Goal: Check status: Check status

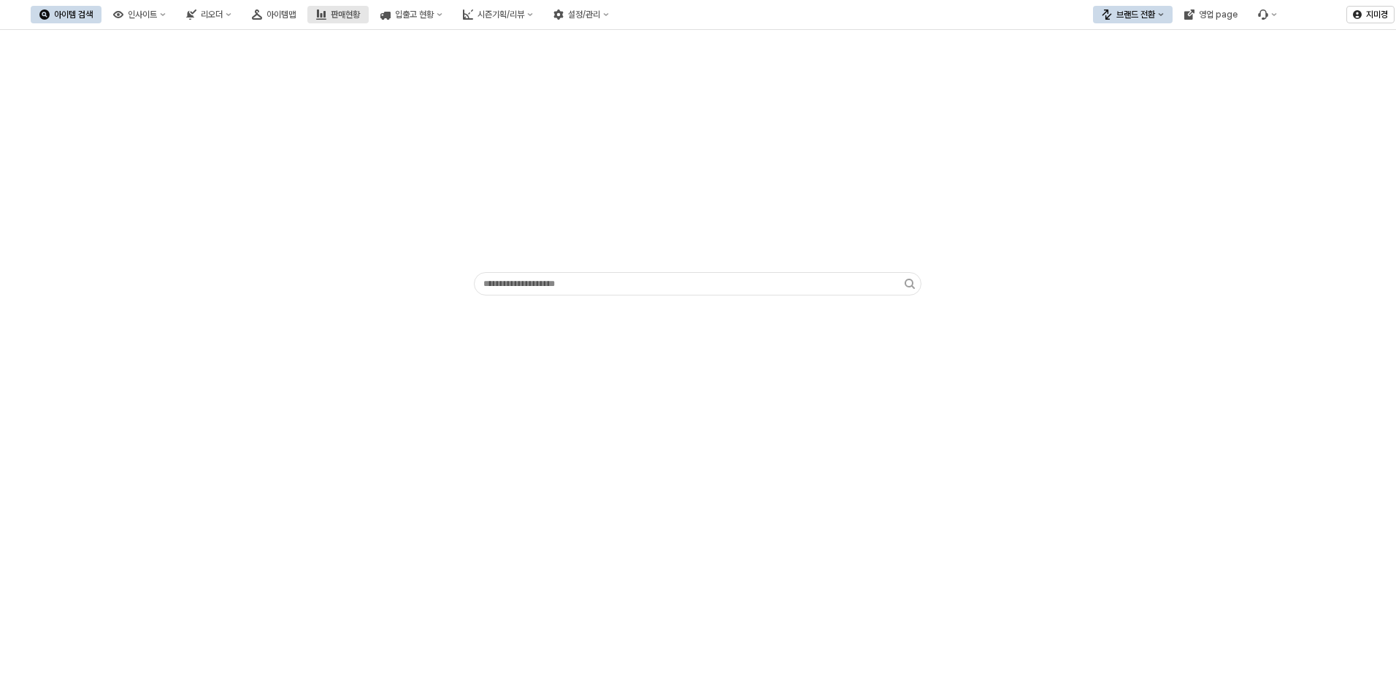
click at [360, 15] on div "판매현황" at bounding box center [345, 14] width 29 height 10
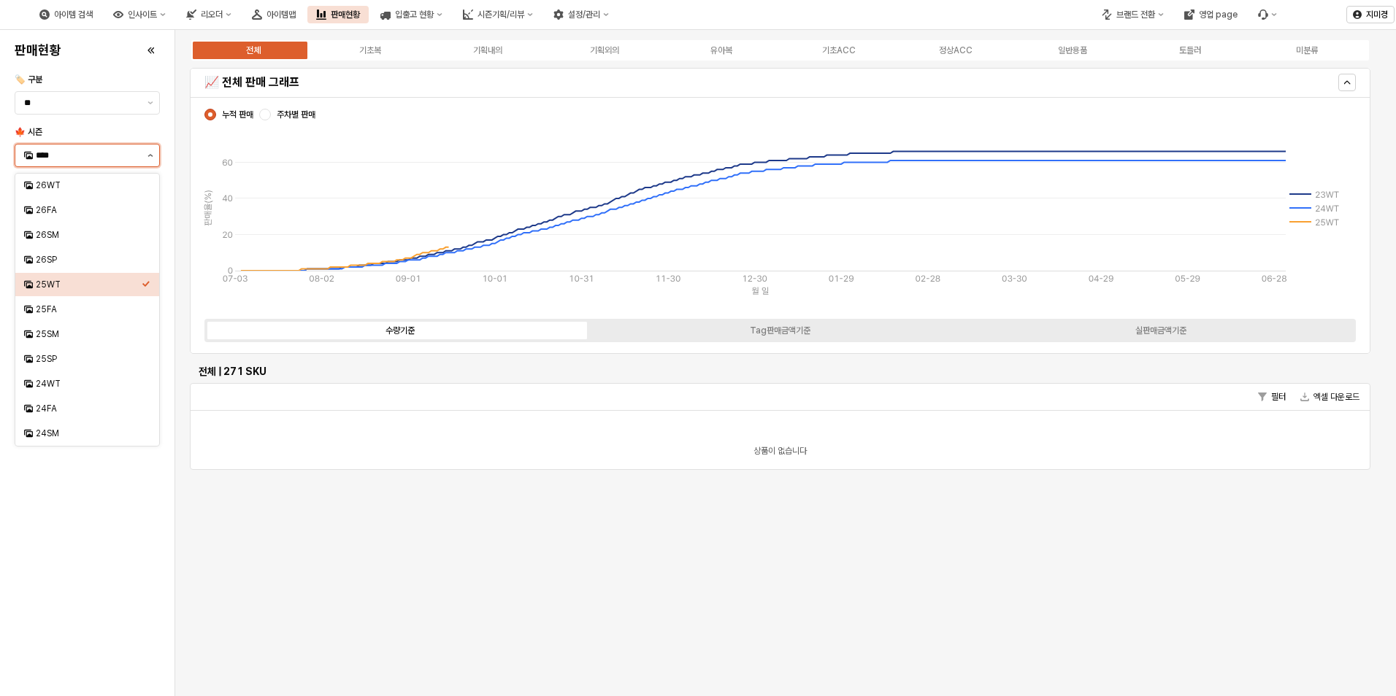
click at [146, 159] on button "제안 사항 표시" at bounding box center [151, 156] width 18 height 22
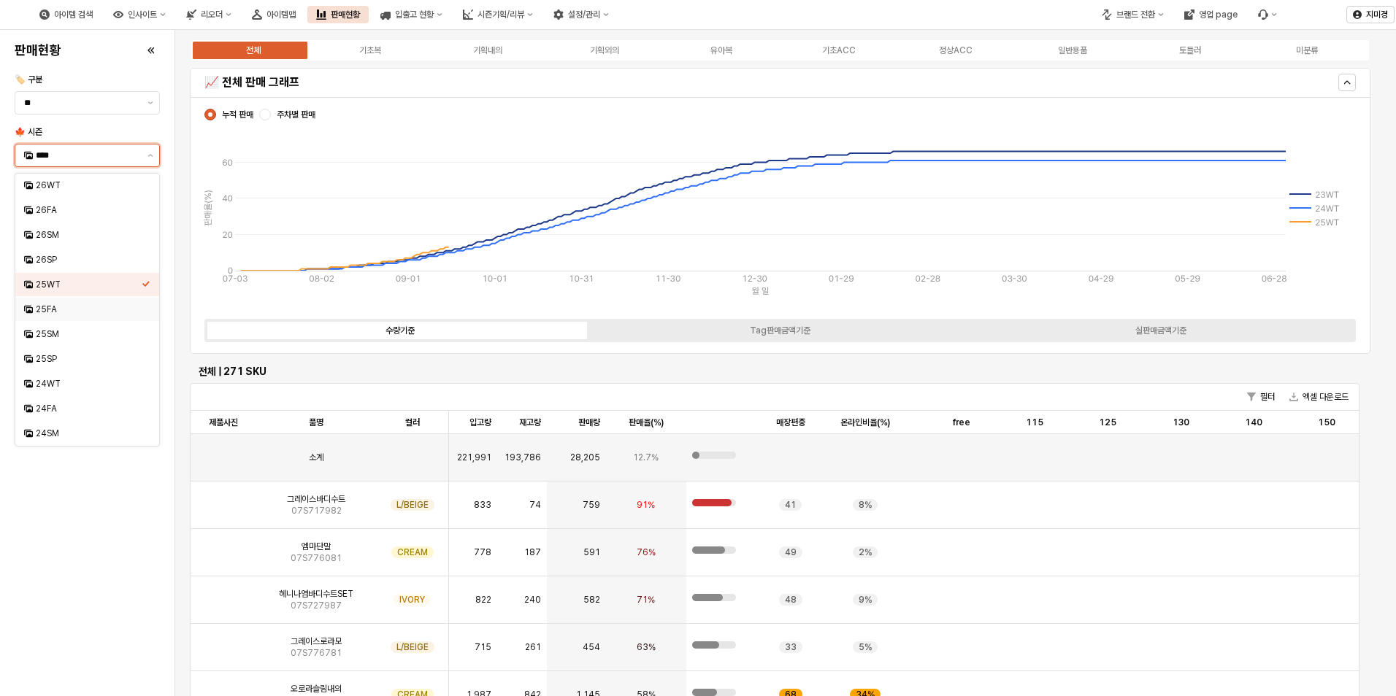
click at [63, 310] on div "25FA" at bounding box center [89, 310] width 106 height 12
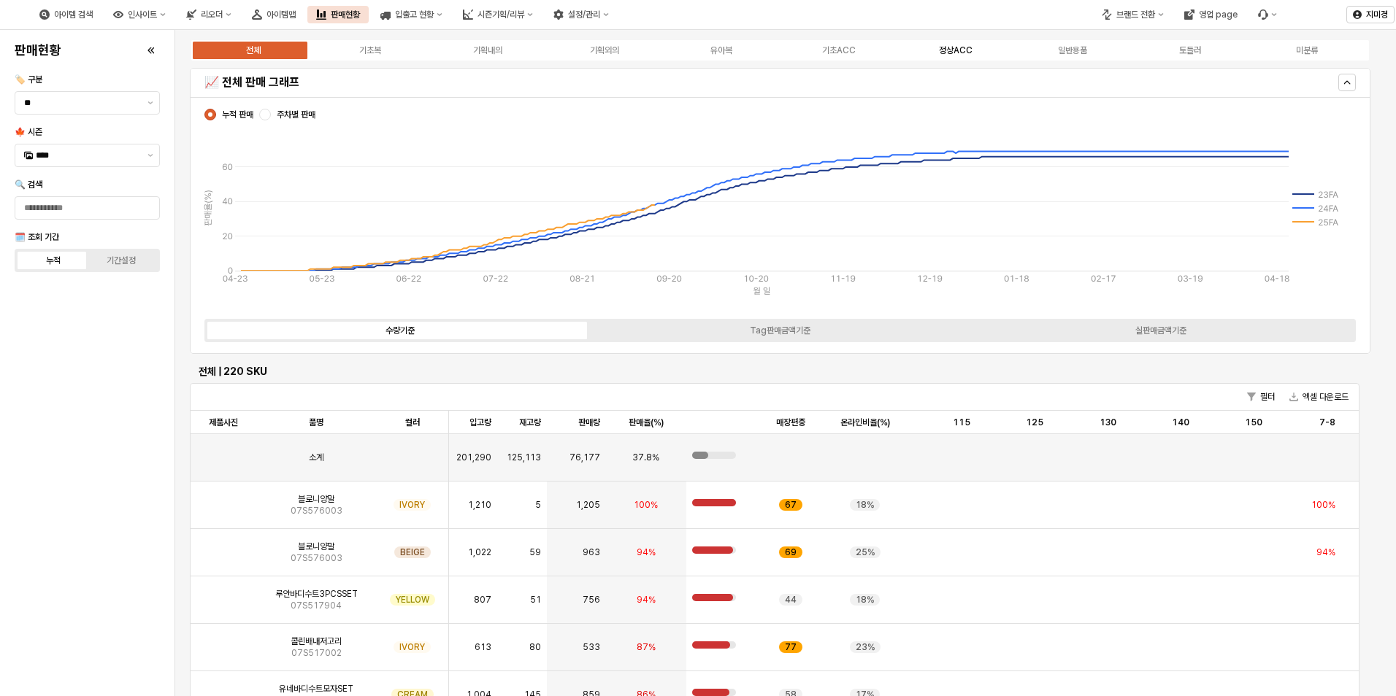
click at [956, 51] on div "정상ACC" at bounding box center [956, 50] width 34 height 10
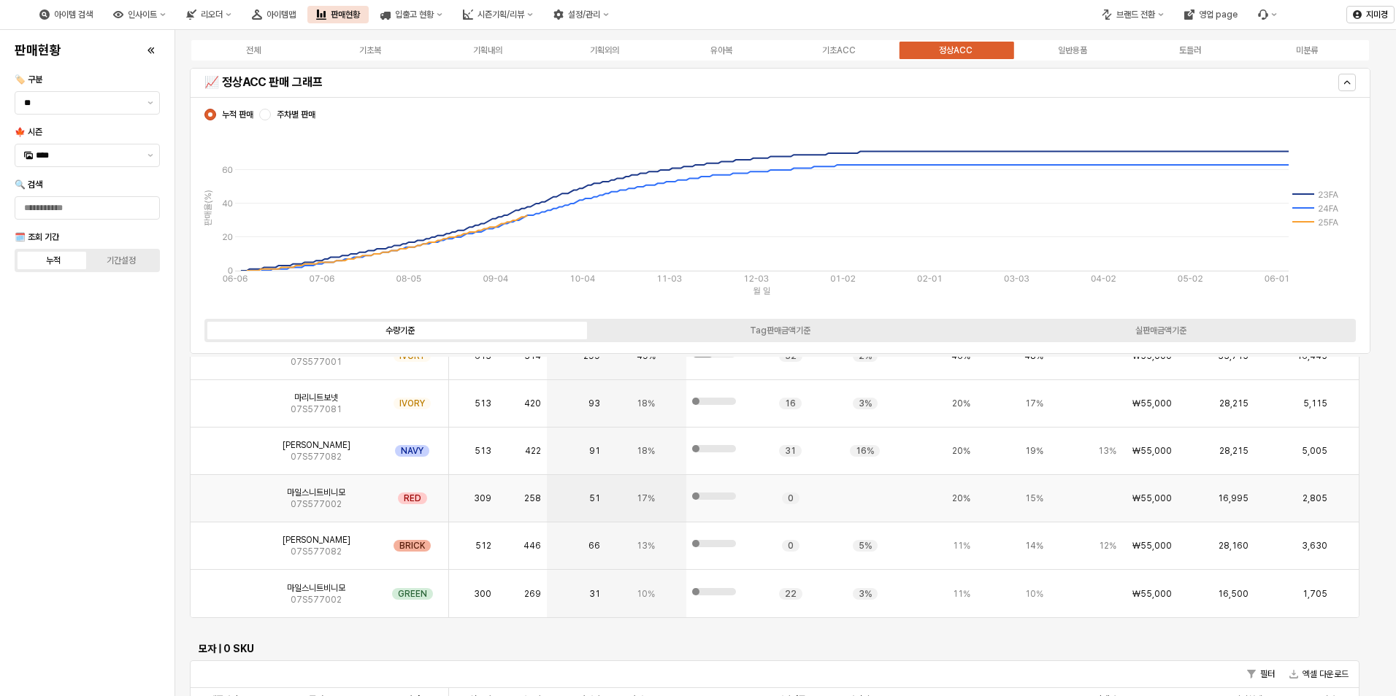
scroll to position [584, 0]
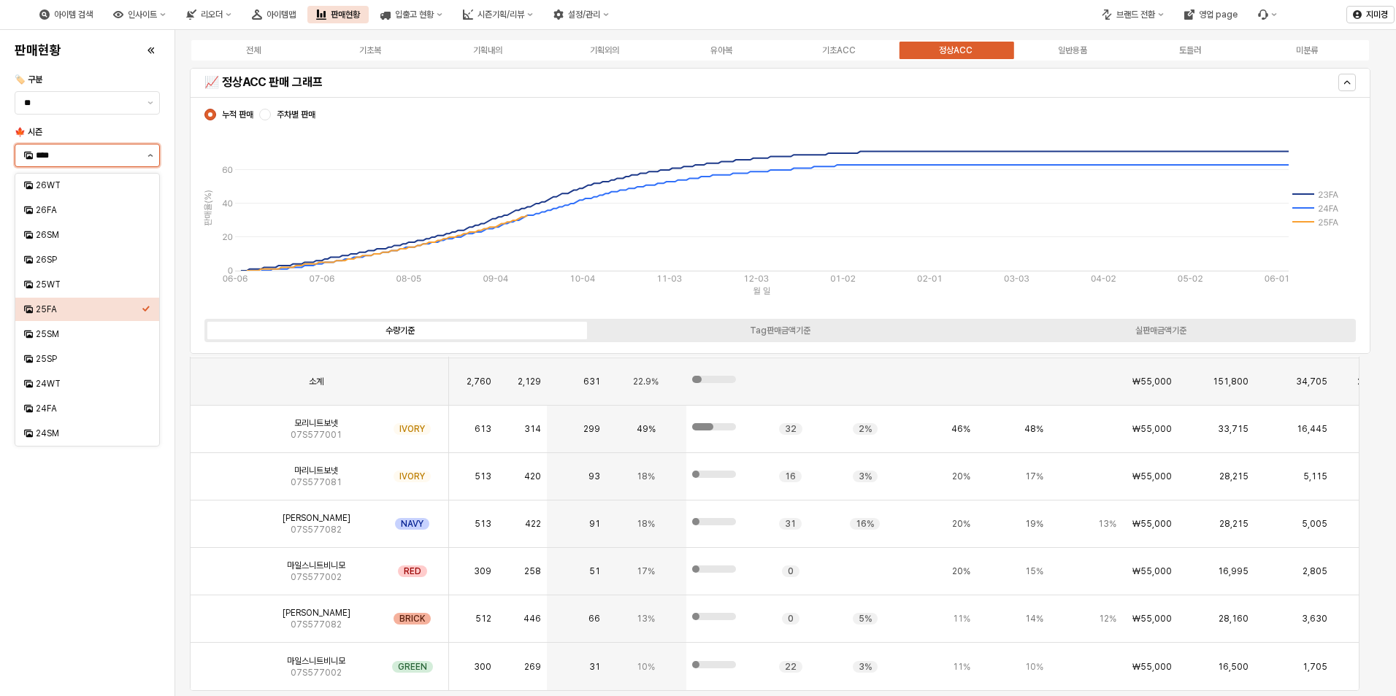
click at [146, 158] on button "제안 사항 표시" at bounding box center [151, 156] width 18 height 22
click at [69, 291] on div "25WT" at bounding box center [83, 284] width 118 height 15
type input "****"
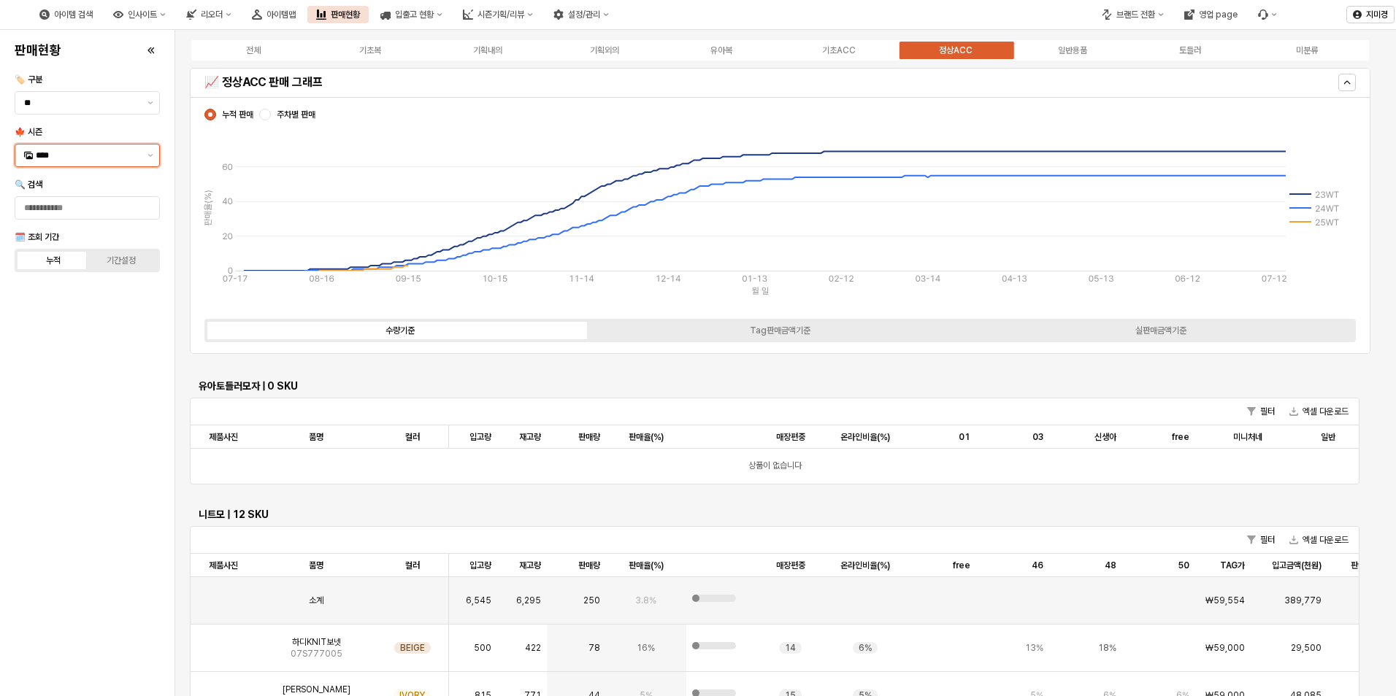
scroll to position [645, 0]
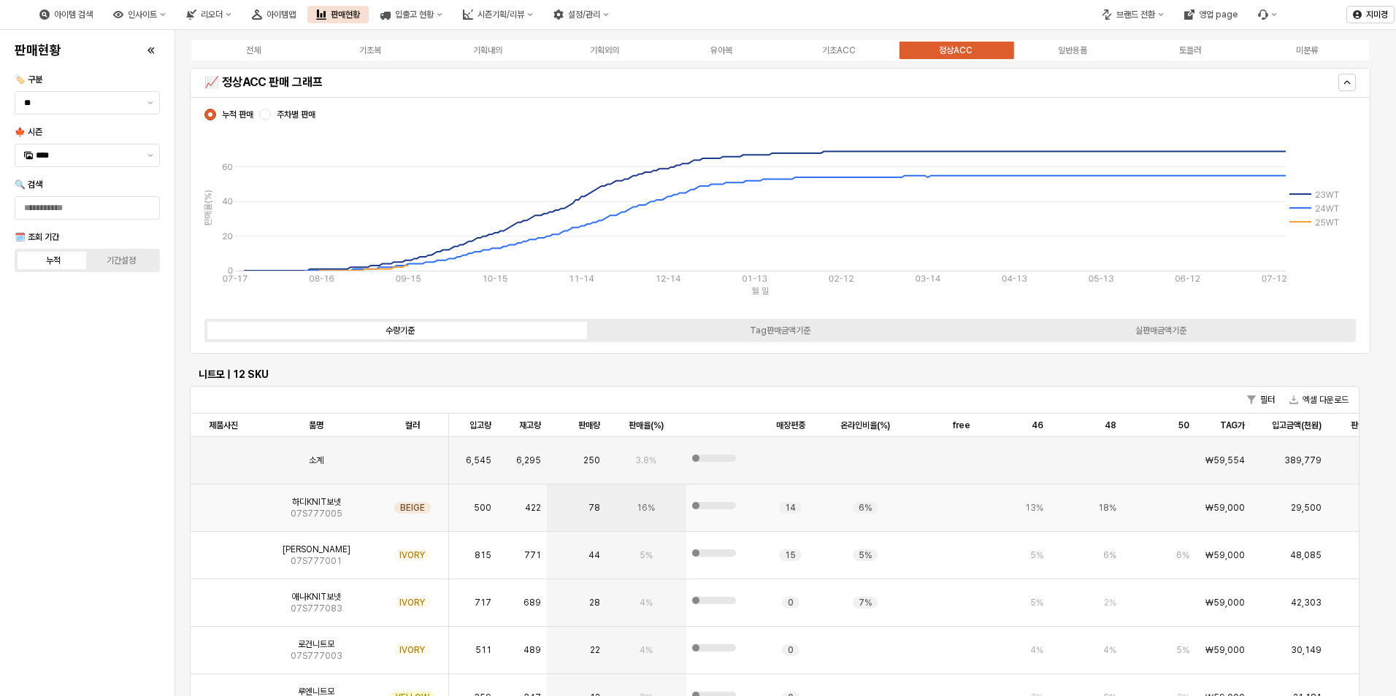
click at [223, 502] on img "App Frame" at bounding box center [223, 502] width 0 height 0
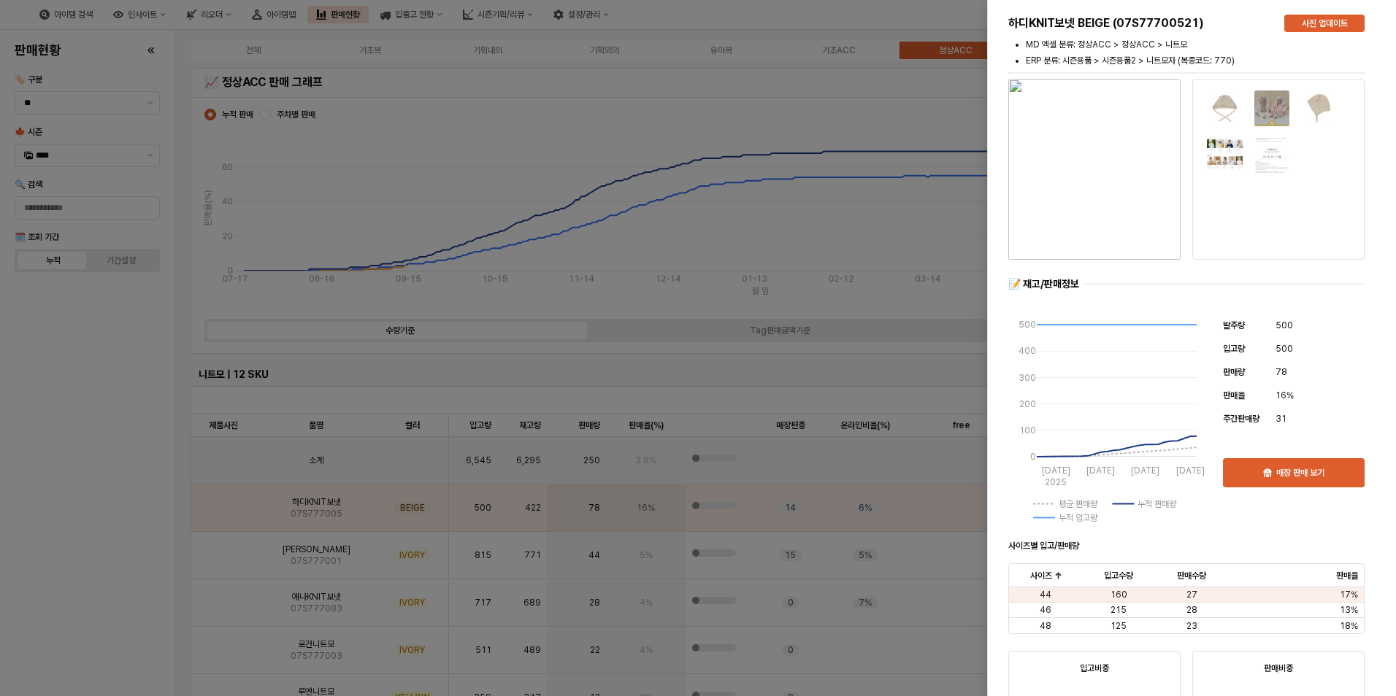
click at [118, 566] on div at bounding box center [698, 348] width 1396 height 696
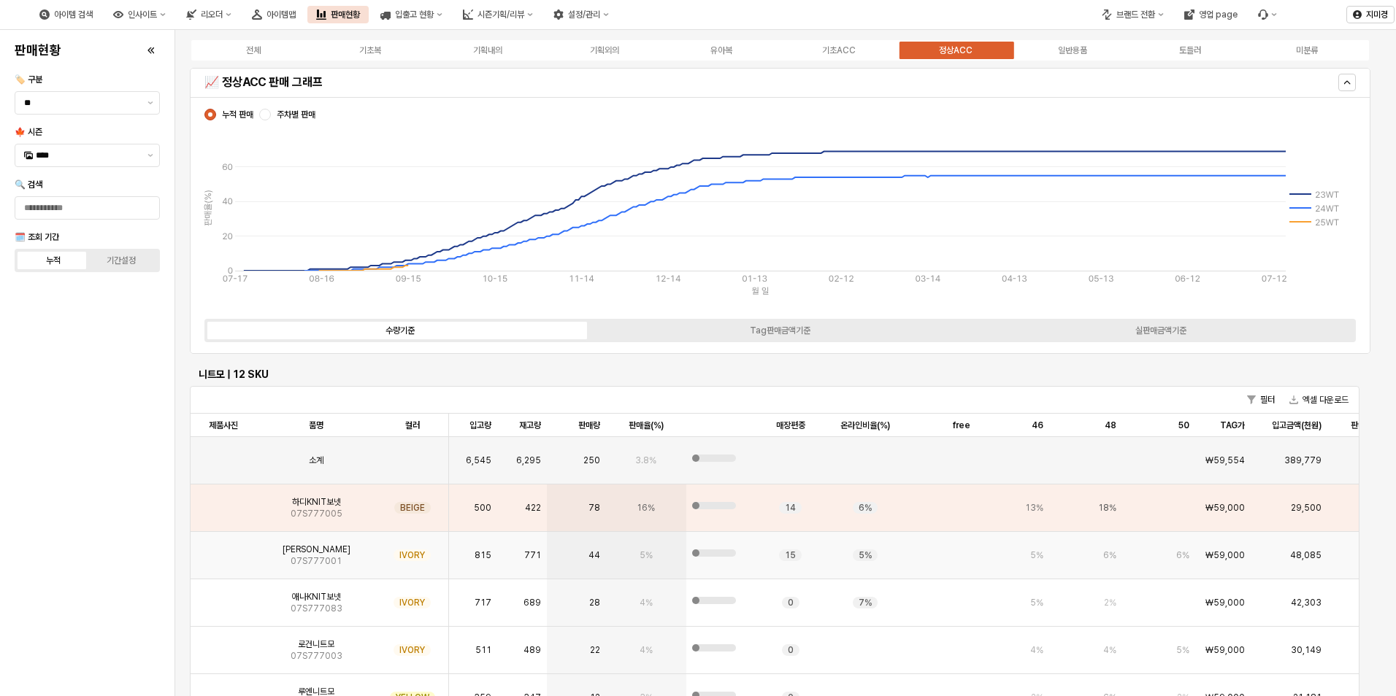
click at [223, 550] on img "App Frame" at bounding box center [223, 550] width 0 height 0
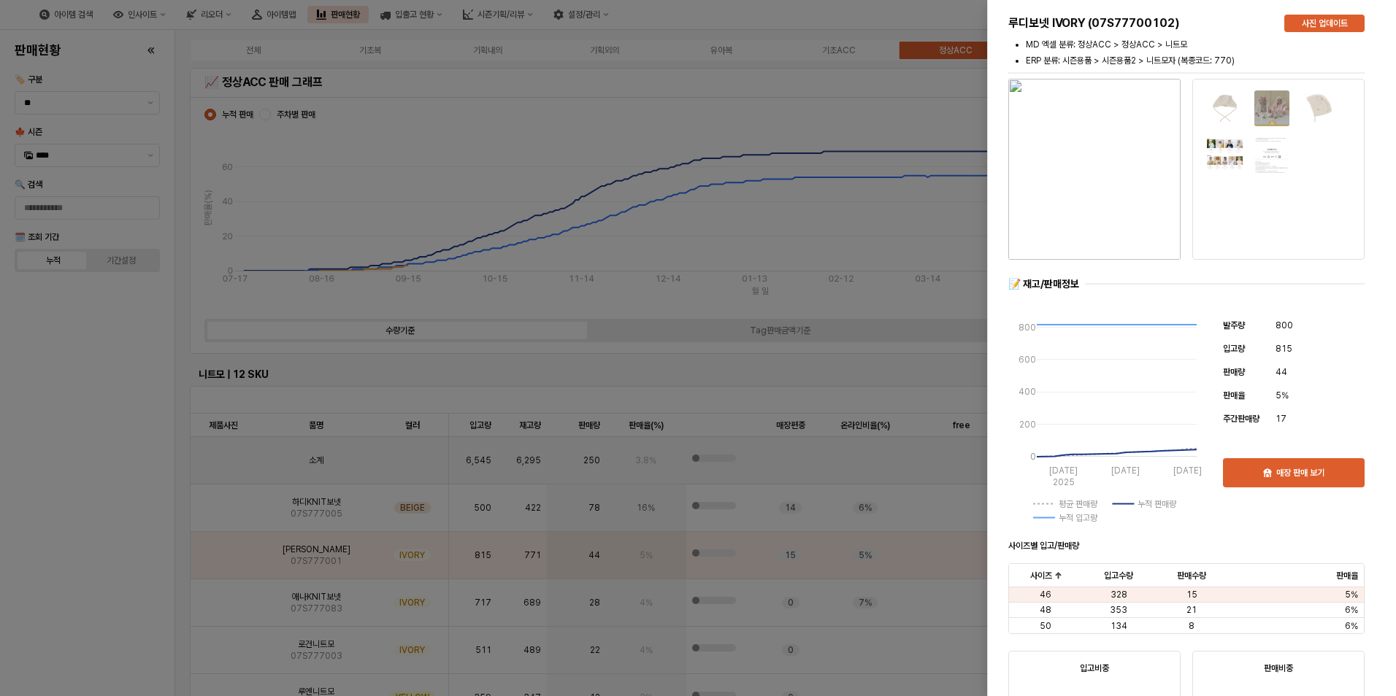
click at [96, 595] on div at bounding box center [698, 348] width 1396 height 696
